Goal: Information Seeking & Learning: Learn about a topic

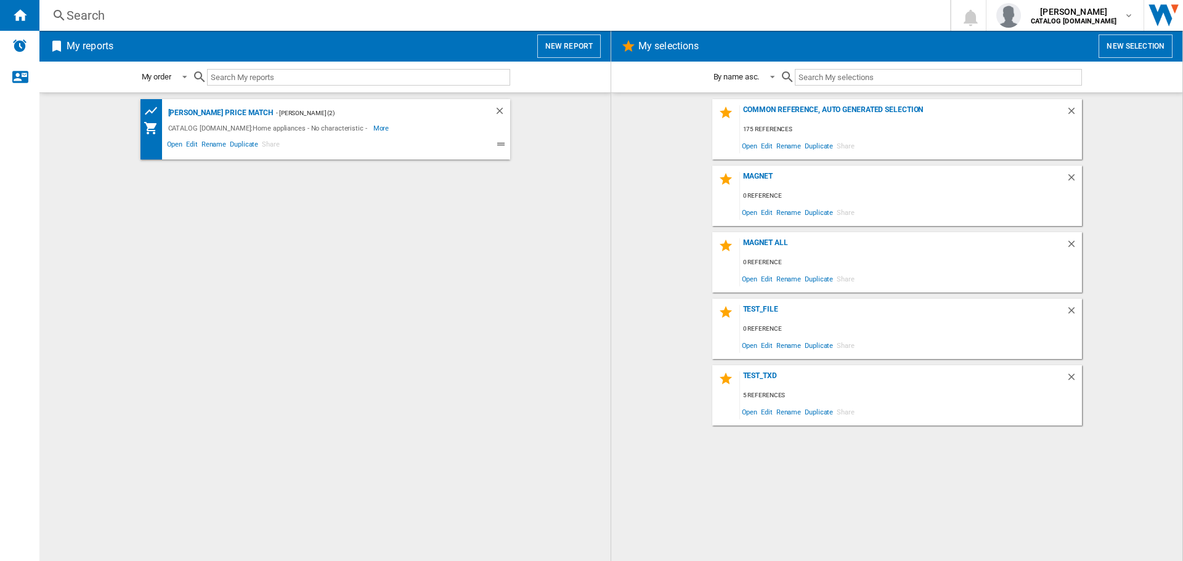
click at [156, 23] on div "Search" at bounding box center [493, 15] width 852 height 17
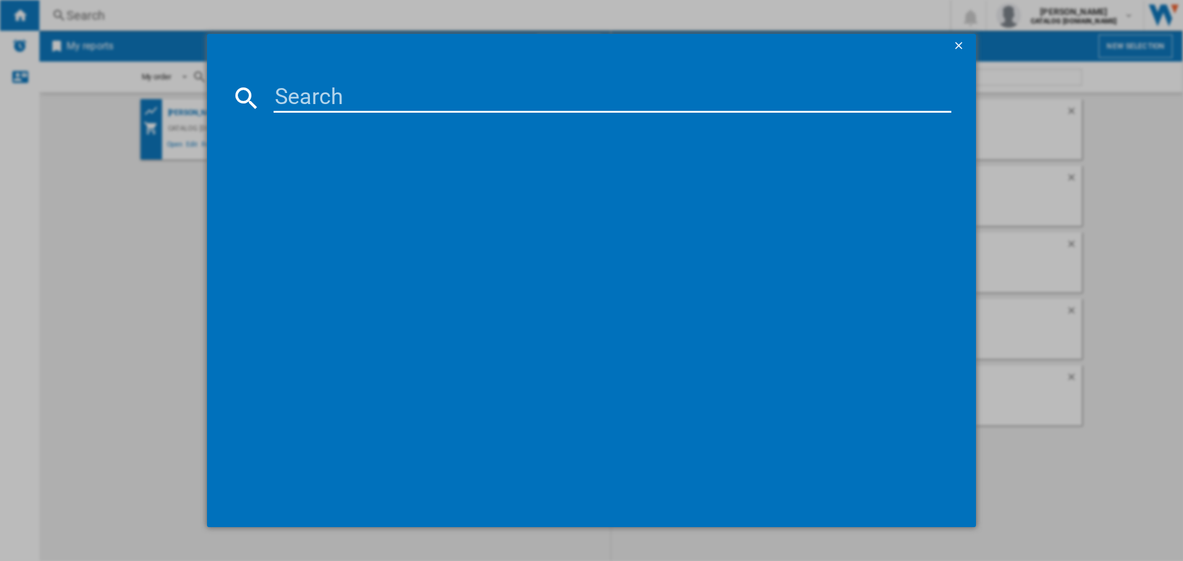
click at [155, 16] on div at bounding box center [591, 280] width 1183 height 561
click at [322, 92] on input at bounding box center [613, 98] width 678 height 30
paste input "LWR7185M4B"
type input "LWR7185M4B"
click at [294, 173] on div "AEG LWR7185M4B WHITE" at bounding box center [599, 177] width 665 height 12
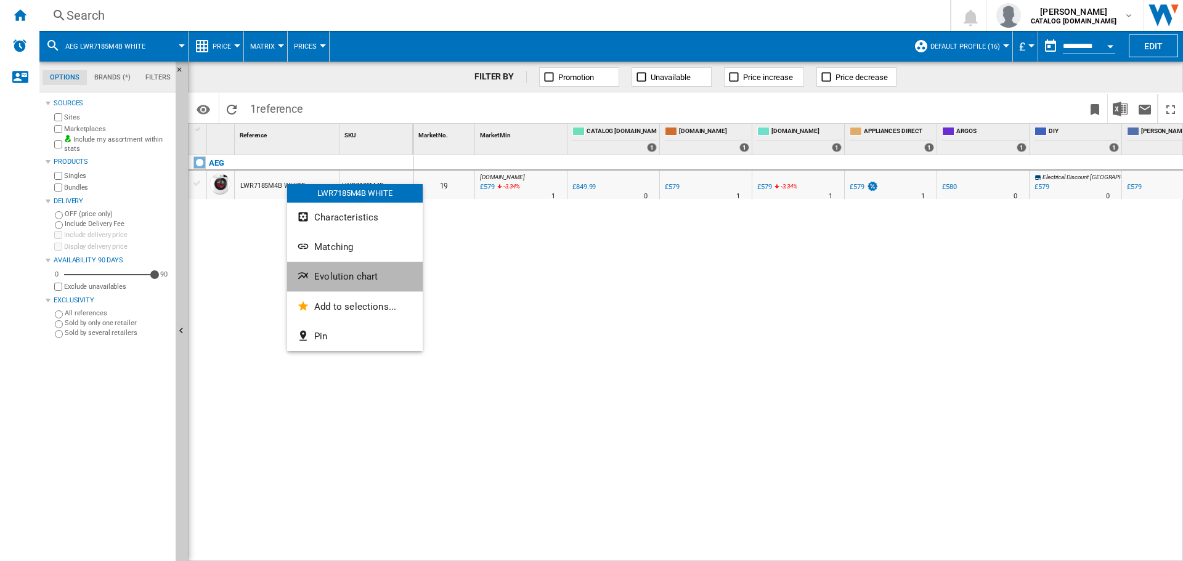
click at [344, 280] on span "Evolution chart" at bounding box center [345, 276] width 63 height 11
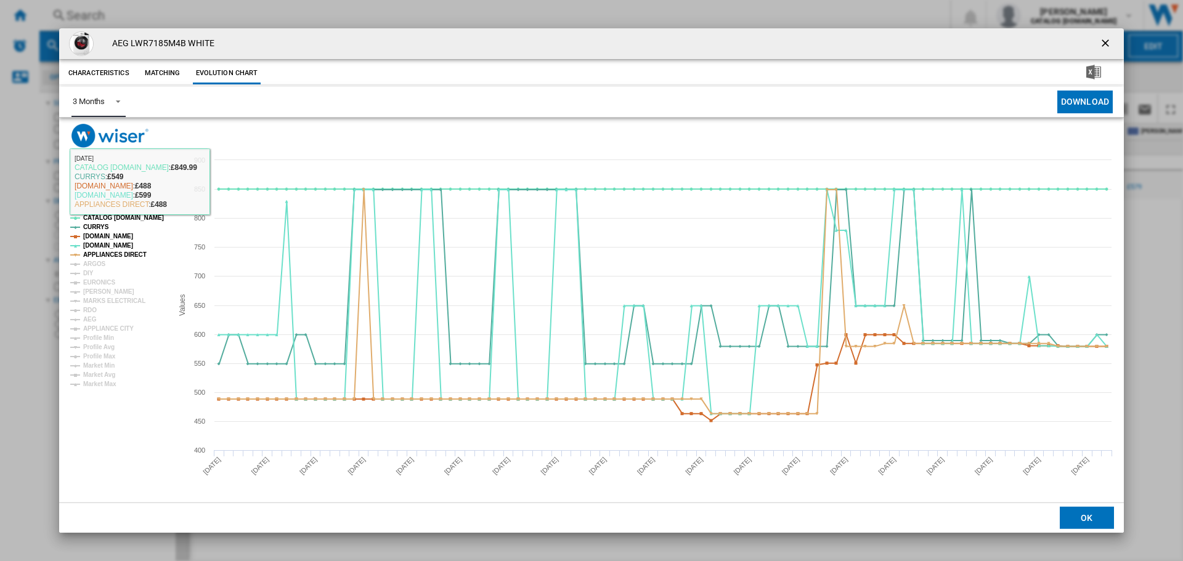
click at [121, 98] on span "Product popup" at bounding box center [114, 100] width 15 height 11
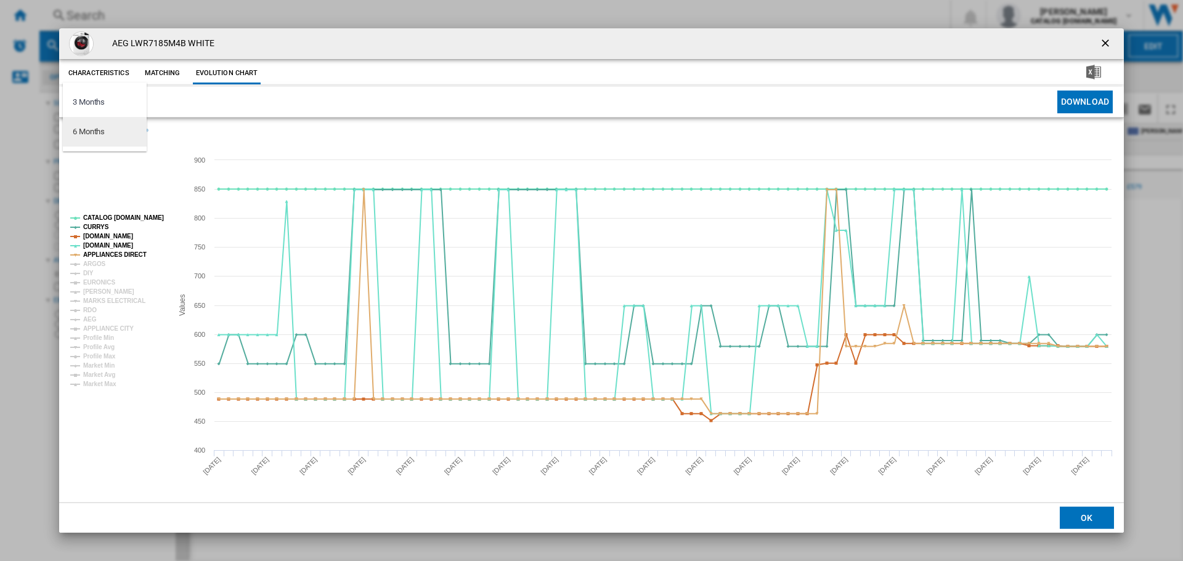
click at [101, 123] on md-option "6 Months" at bounding box center [105, 132] width 84 height 30
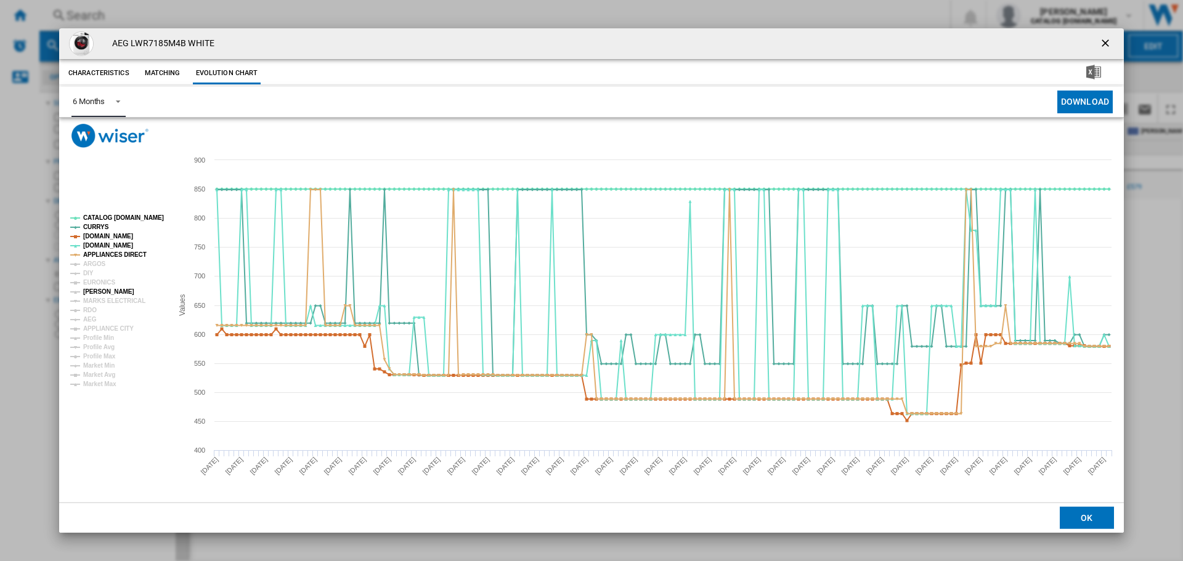
click at [106, 291] on tspan "[PERSON_NAME]" at bounding box center [108, 291] width 51 height 7
